Goal: Transaction & Acquisition: Purchase product/service

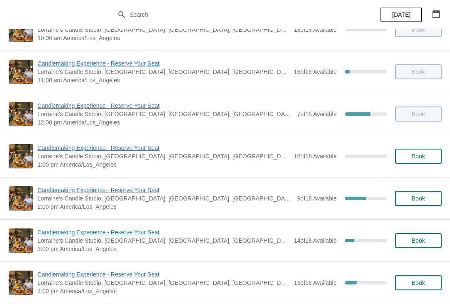
scroll to position [67, 0]
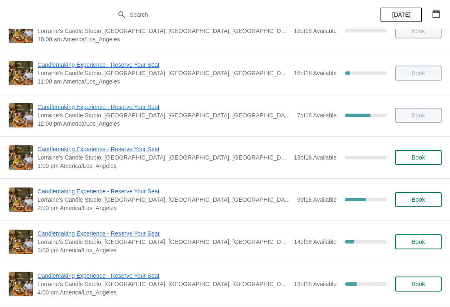
click at [415, 241] on span "Book" at bounding box center [418, 241] width 13 height 7
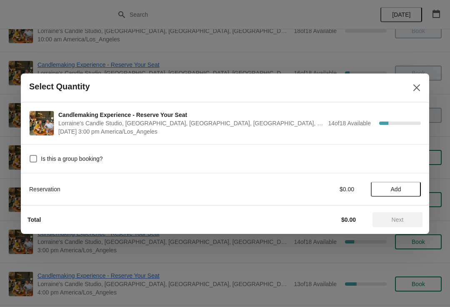
click at [400, 188] on span "Add" at bounding box center [396, 189] width 10 height 7
click at [412, 190] on icon at bounding box center [410, 188] width 9 height 9
click at [409, 187] on icon at bounding box center [410, 188] width 9 height 9
click at [401, 220] on span "Next" at bounding box center [398, 219] width 12 height 7
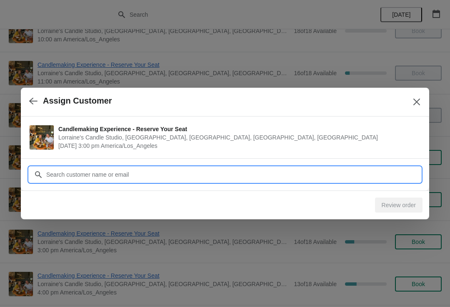
click at [375, 171] on input "Customer" at bounding box center [233, 174] width 375 height 15
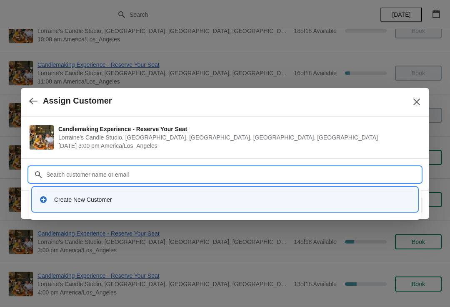
click at [160, 201] on div "Create New Customer" at bounding box center [232, 199] width 357 height 8
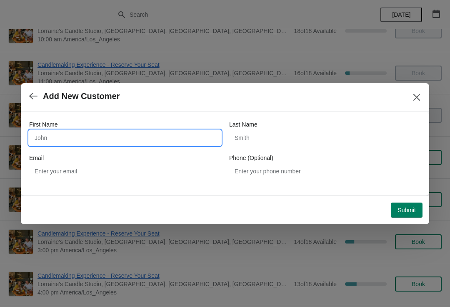
click at [139, 136] on input "First Name" at bounding box center [125, 137] width 192 height 15
type input "Karissa"
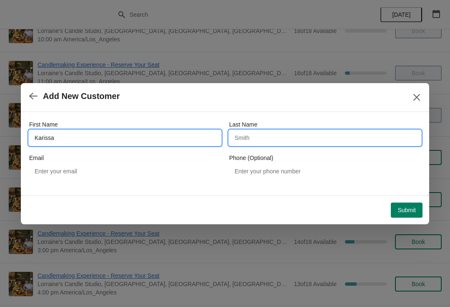
click at [281, 137] on input "Last Name" at bounding box center [325, 137] width 192 height 15
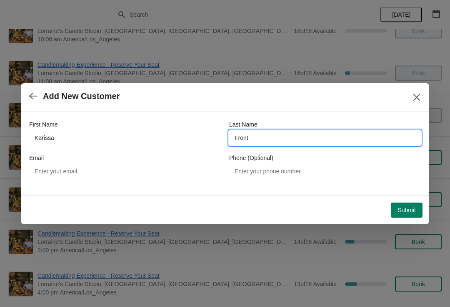
type input "Front"
click at [406, 205] on button "Submit" at bounding box center [407, 209] width 32 height 15
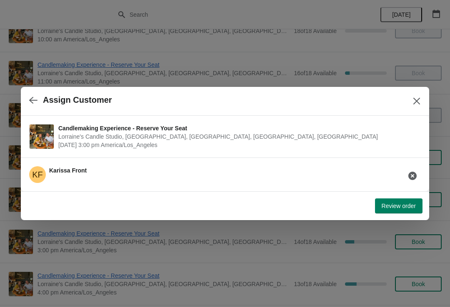
click at [397, 209] on span "Review order" at bounding box center [399, 205] width 34 height 7
